Goal: Navigation & Orientation: Find specific page/section

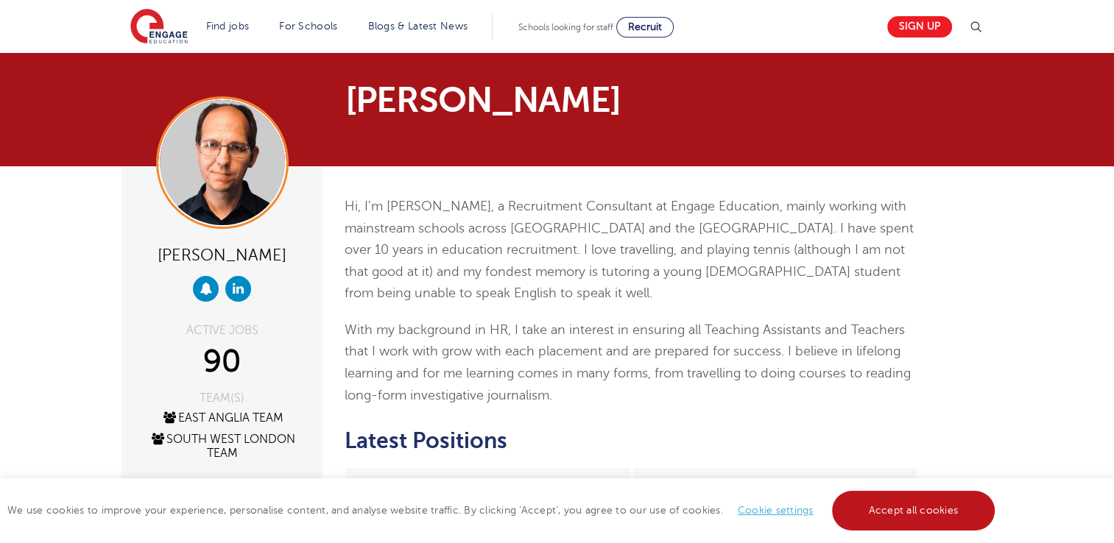
click at [907, 514] on link "Accept all cookies" at bounding box center [913, 511] width 163 height 40
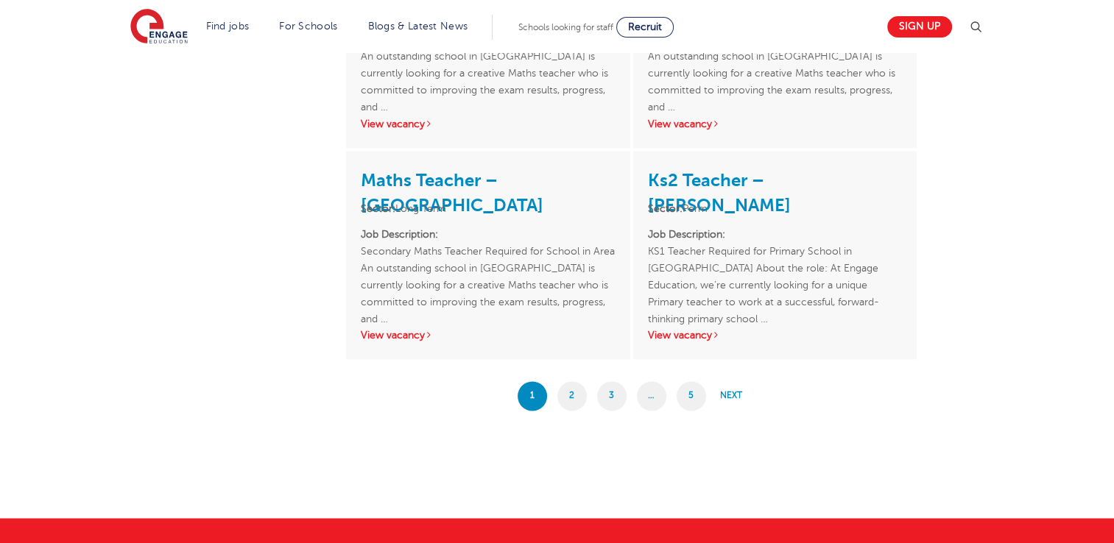
scroll to position [2341, 0]
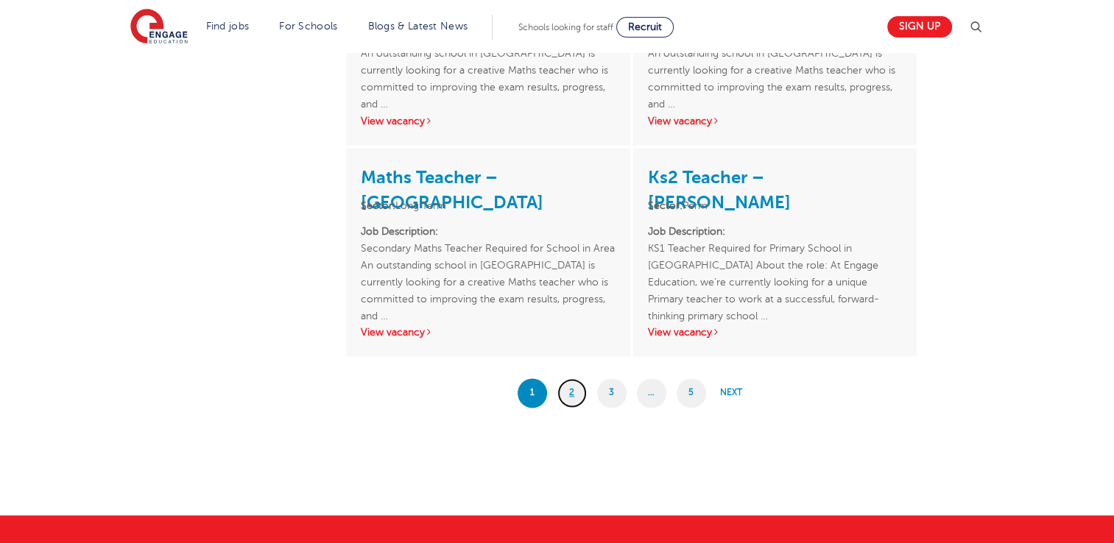
click at [568, 394] on link "2" at bounding box center [571, 392] width 29 height 29
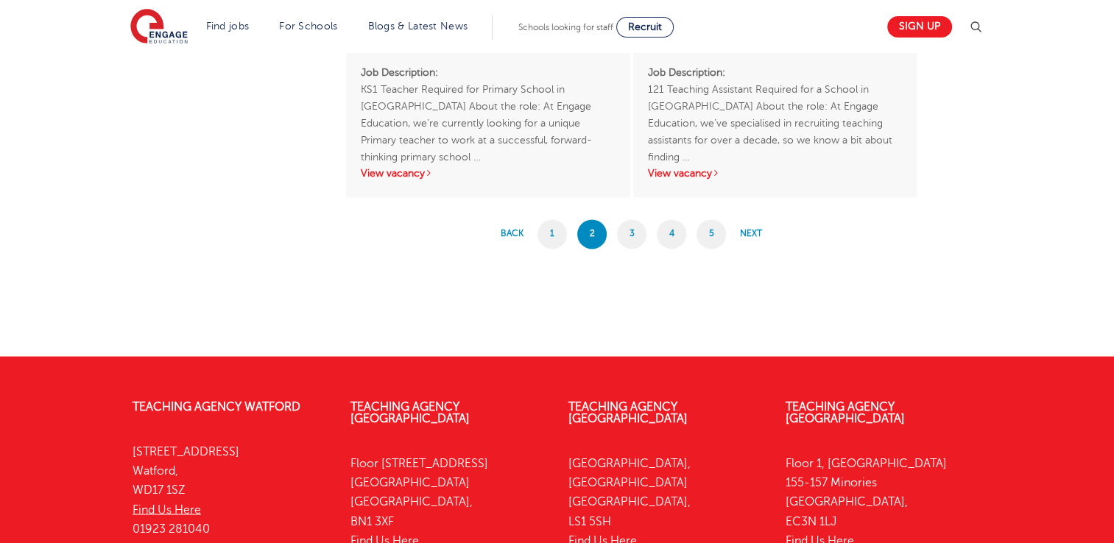
scroll to position [2408, 0]
